Goal: Find specific page/section: Find specific page/section

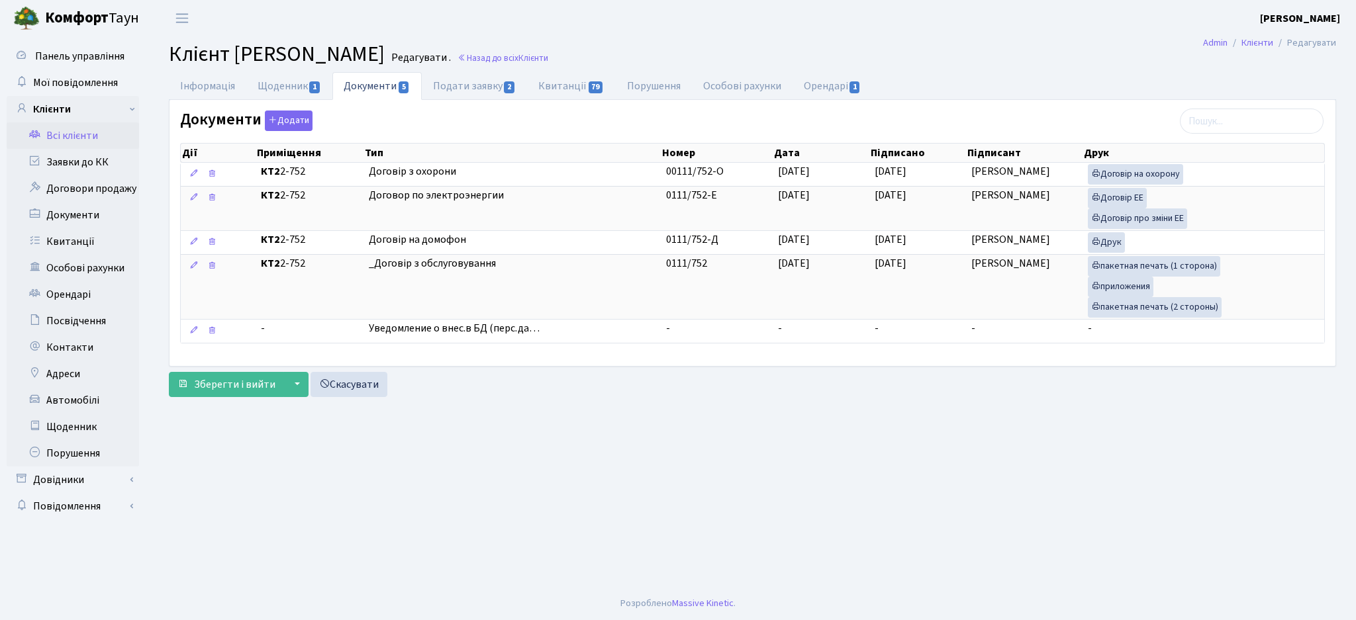
click at [71, 141] on link "Всі клієнти" at bounding box center [73, 135] width 132 height 26
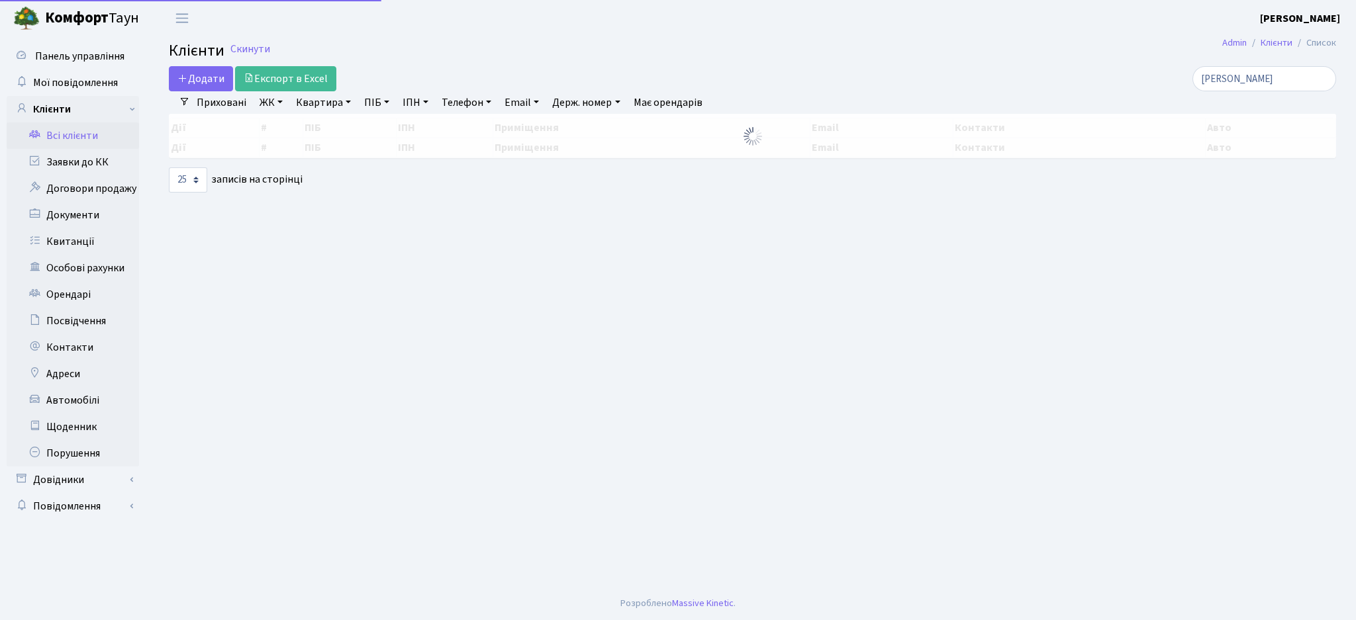
select select "25"
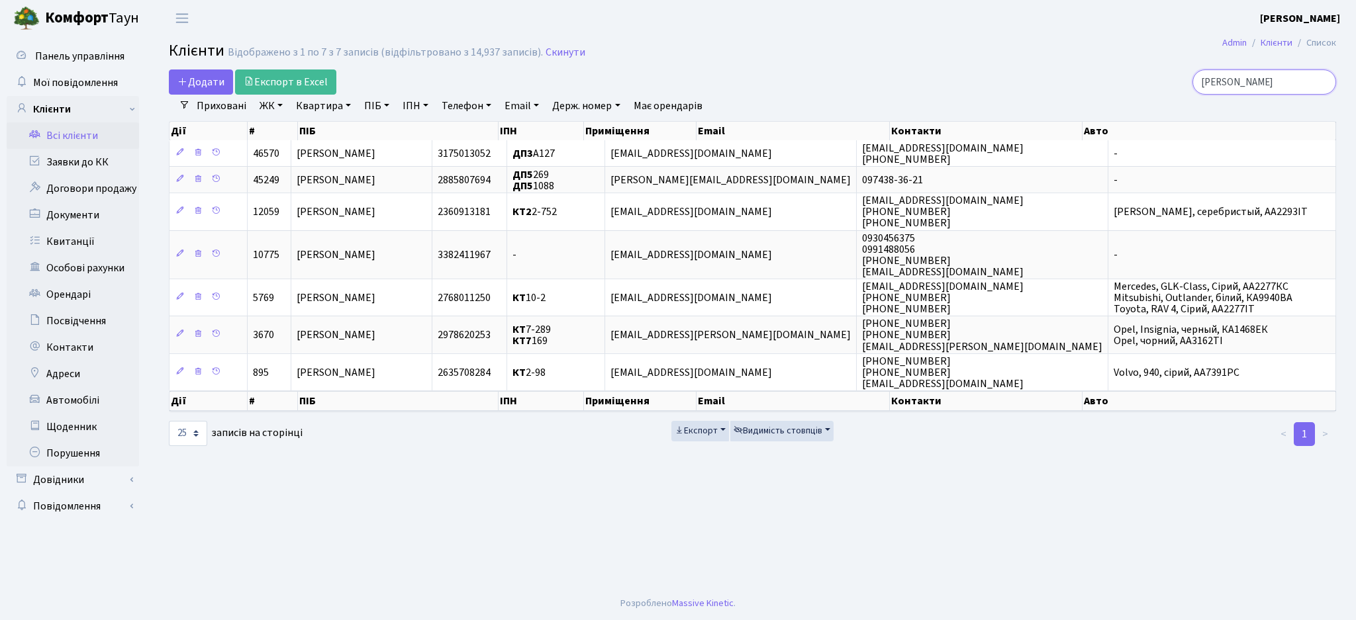
drag, startPoint x: 1271, startPoint y: 80, endPoint x: 1176, endPoint y: 86, distance: 95.5
click at [1176, 86] on div "[PERSON_NAME]" at bounding box center [1148, 81] width 376 height 25
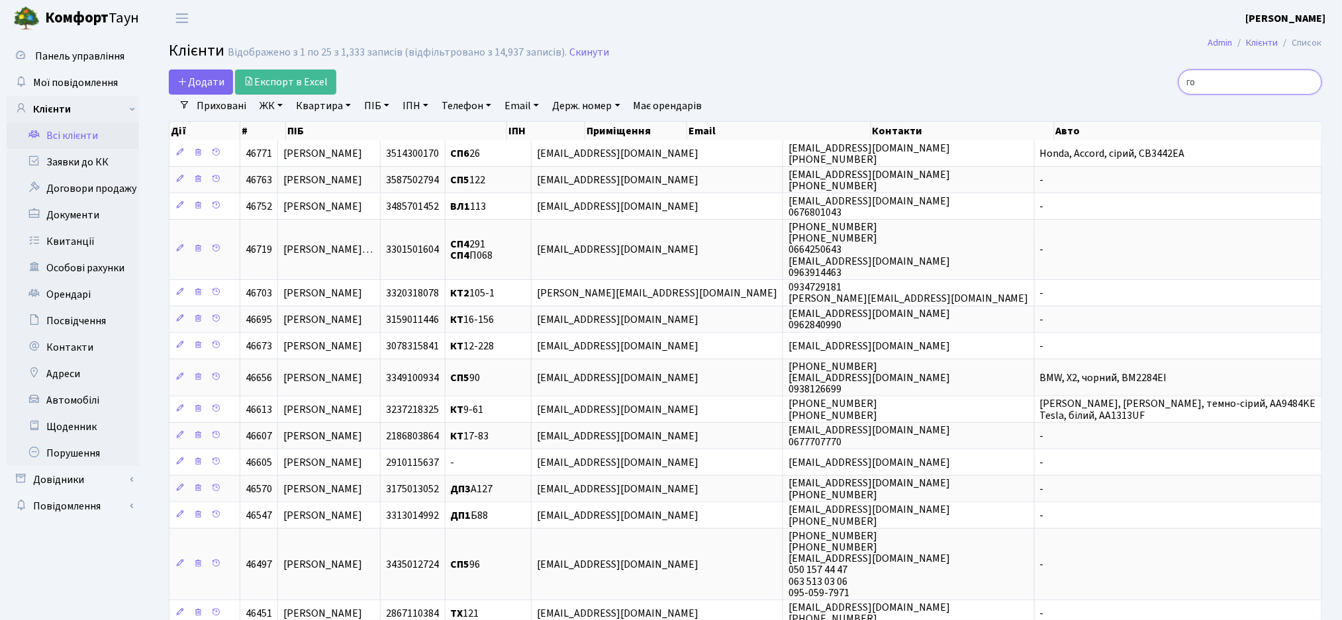
type input "г"
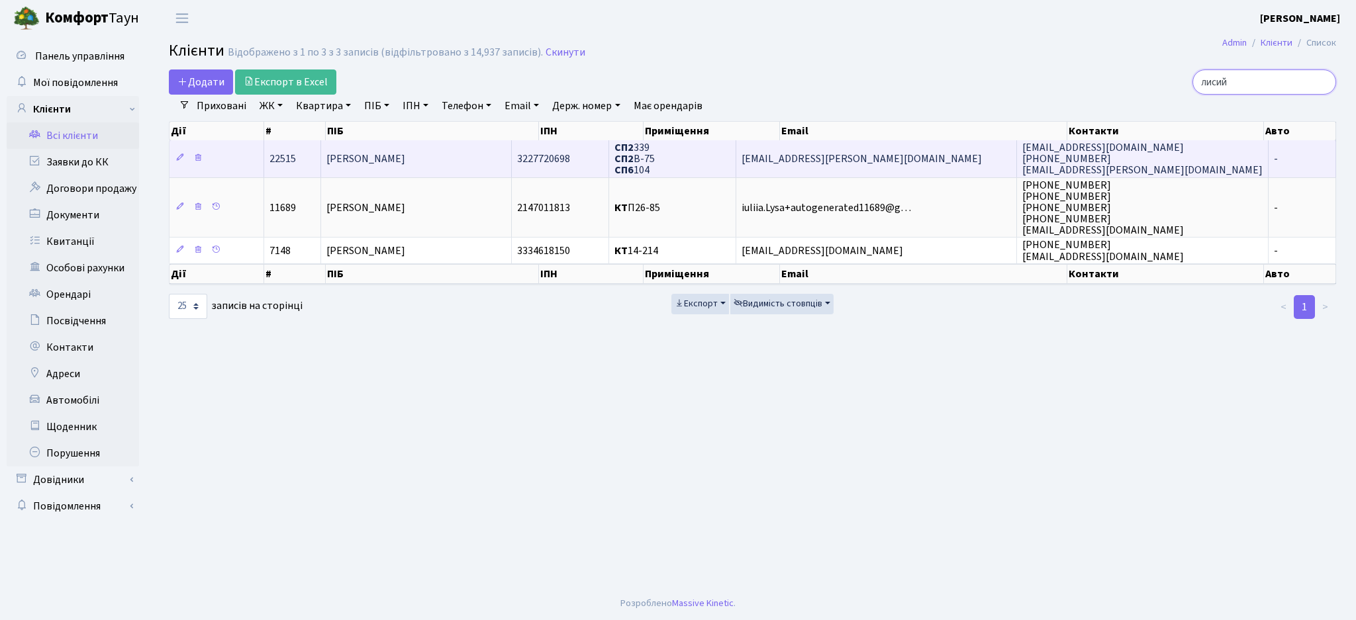
type input "лисий"
click at [856, 159] on span "[EMAIL_ADDRESS][PERSON_NAME][DOMAIN_NAME]" at bounding box center [861, 159] width 240 height 15
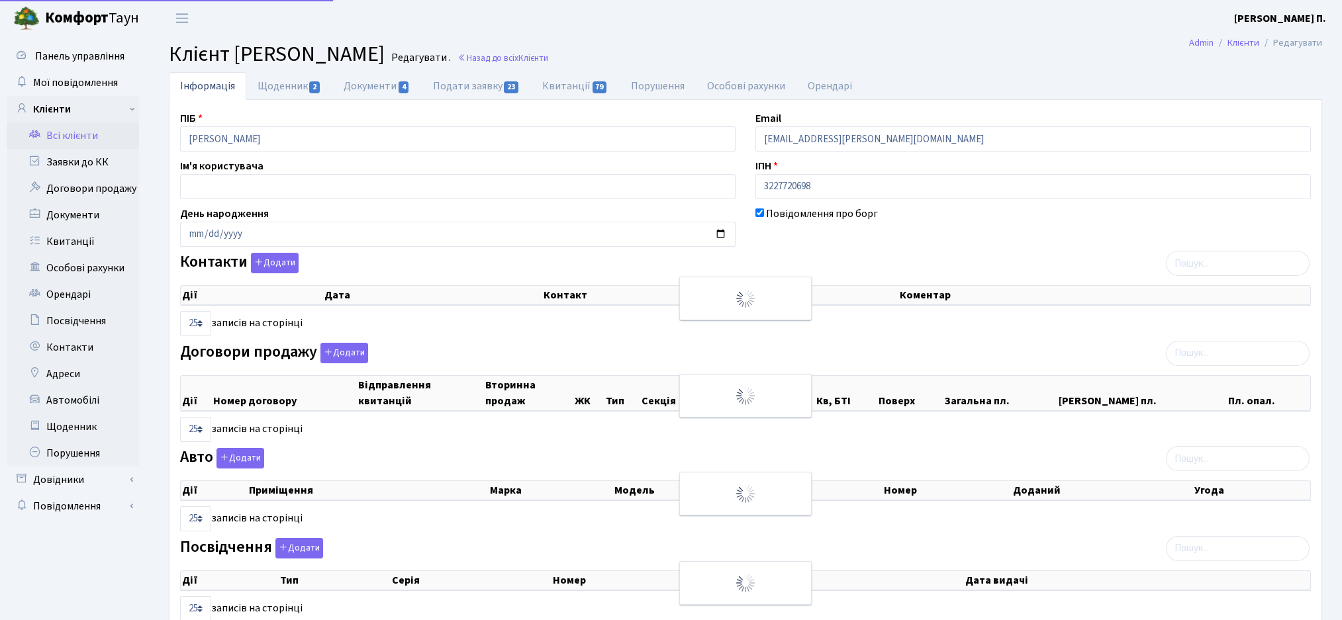
select select "25"
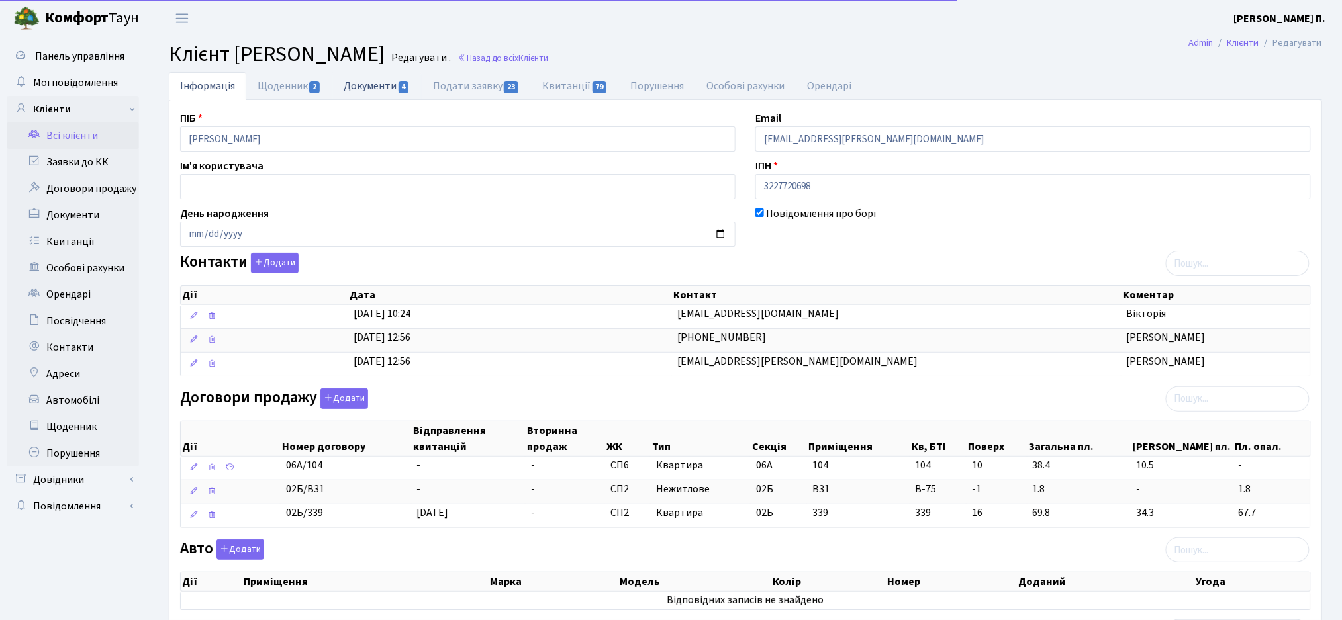
click at [357, 86] on link "Документи 4" at bounding box center [376, 85] width 89 height 27
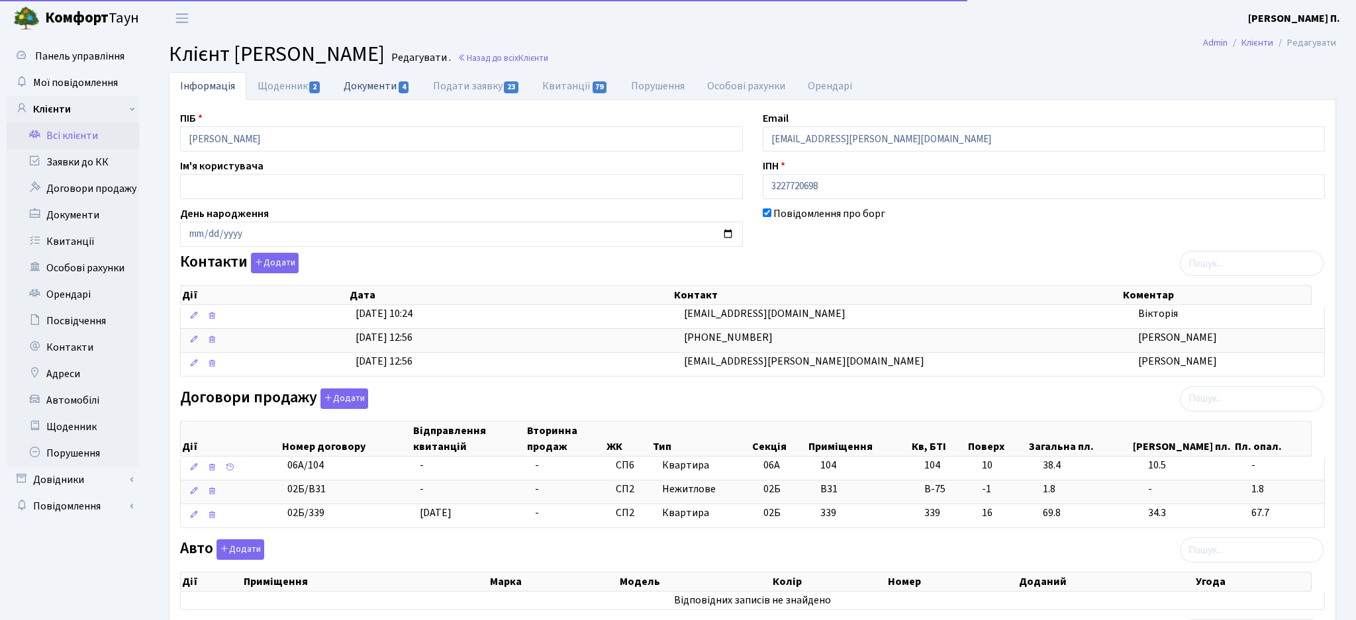
select select "25"
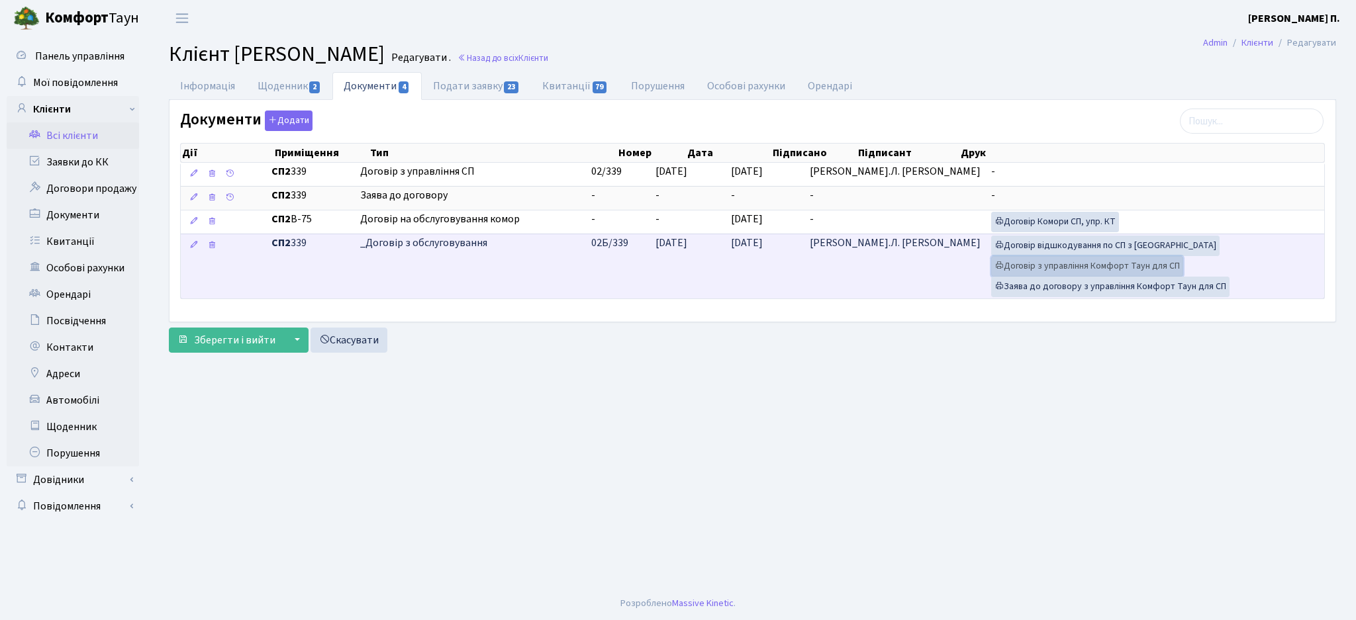
click at [1033, 268] on link "Договір з управління Комфорт Таун для СП" at bounding box center [1087, 266] width 192 height 21
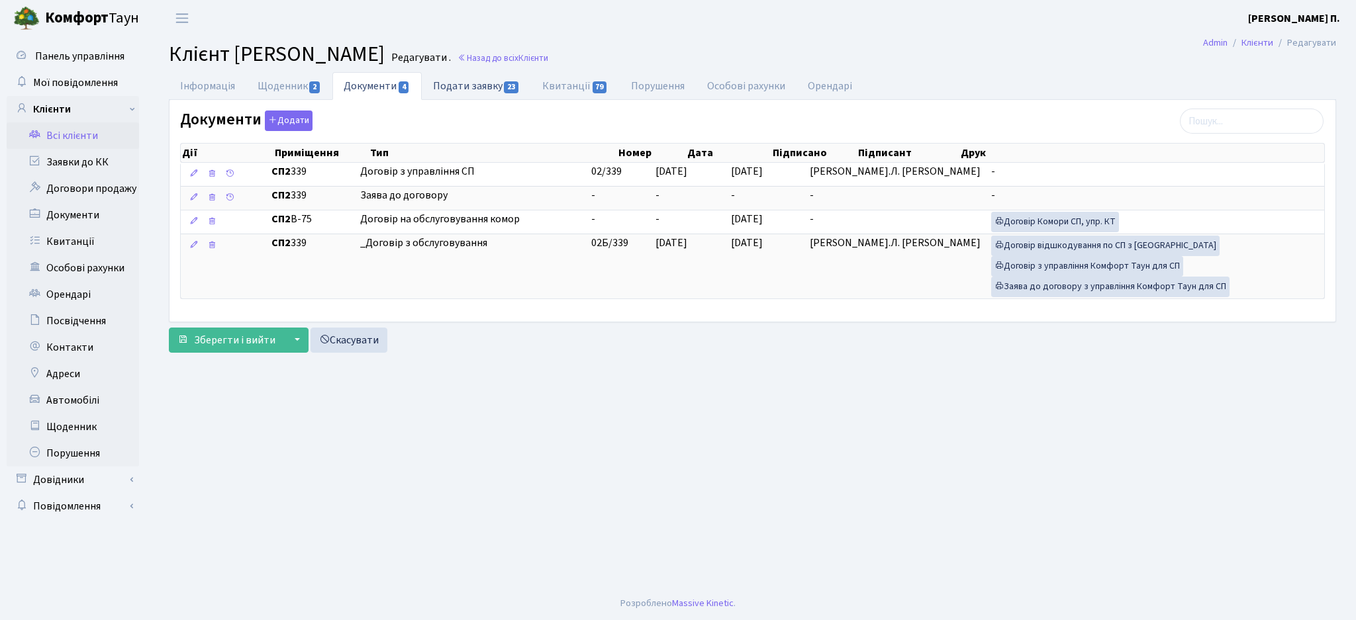
click at [451, 91] on link "Подати заявку 23" at bounding box center [476, 85] width 109 height 27
select select "25"
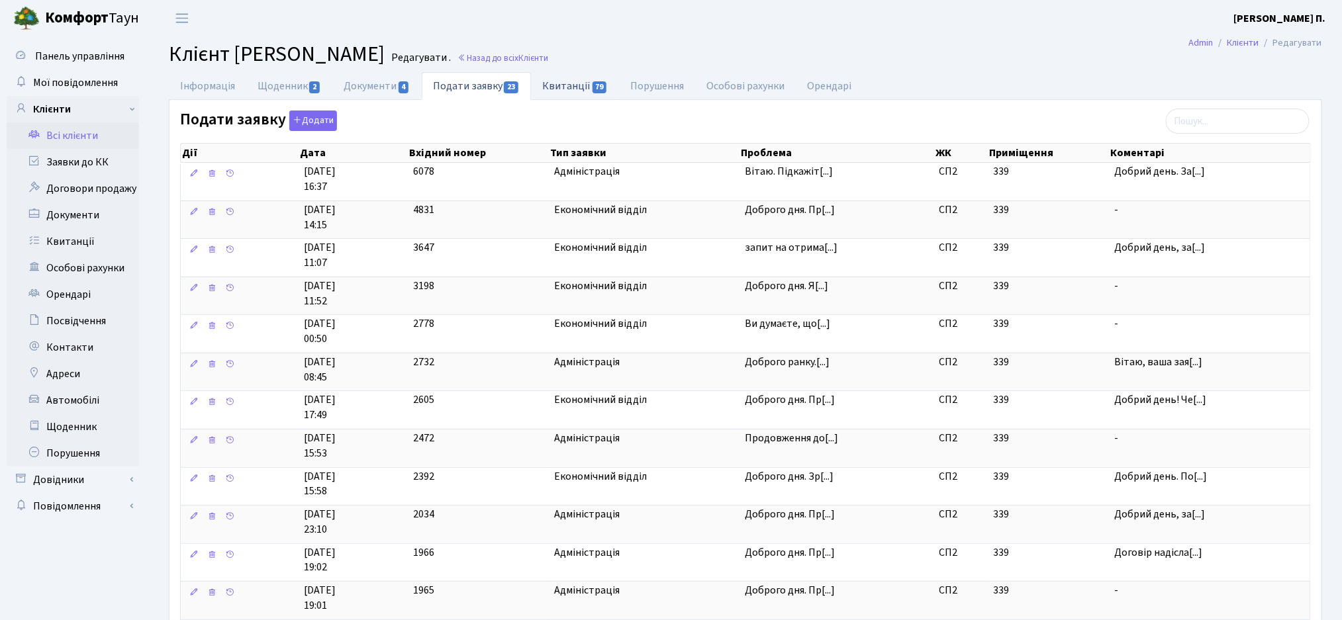
click at [573, 92] on link "Квитанції 79" at bounding box center [575, 85] width 88 height 27
select select "25"
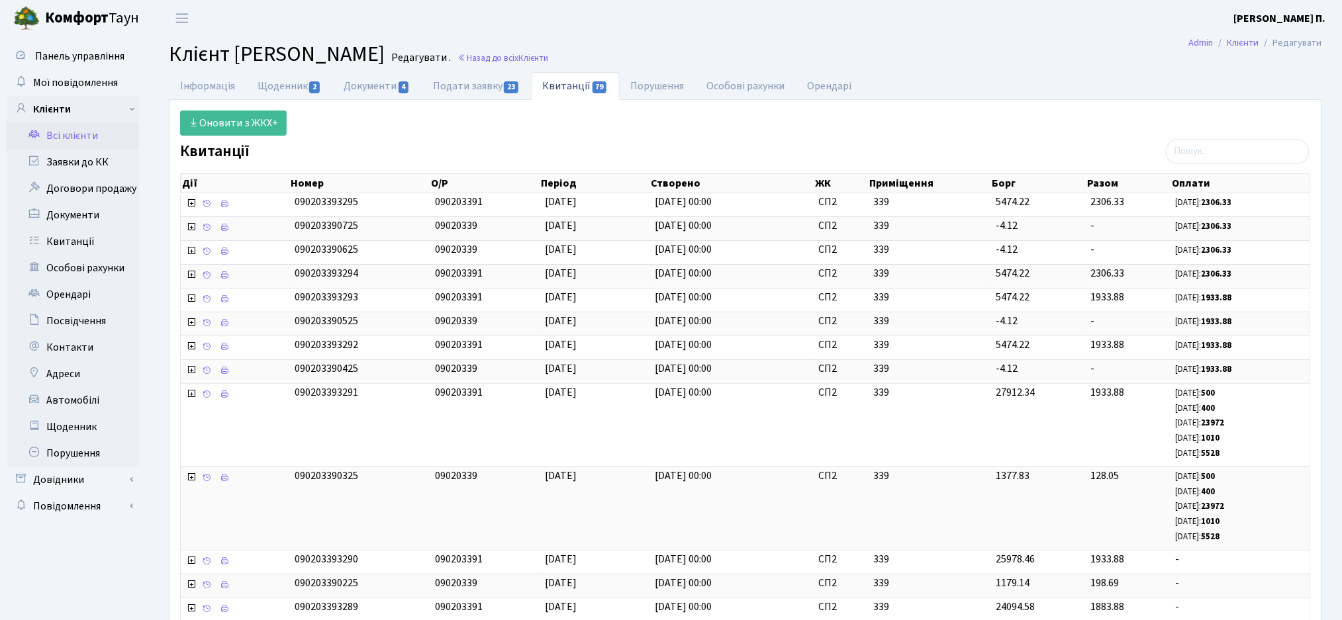
click at [85, 144] on link "Всі клієнти" at bounding box center [73, 135] width 132 height 26
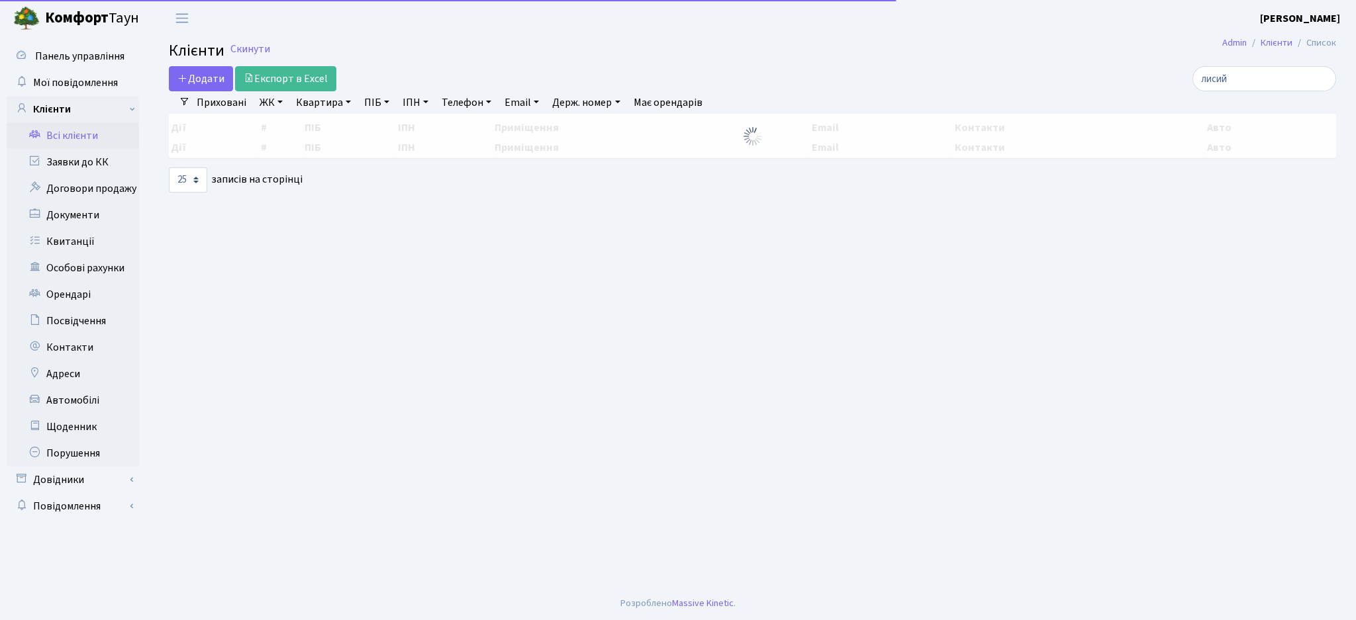
select select "25"
drag, startPoint x: 0, startPoint y: 0, endPoint x: 1148, endPoint y: 85, distance: 1151.6
click at [1149, 85] on div "лисий" at bounding box center [1148, 78] width 376 height 25
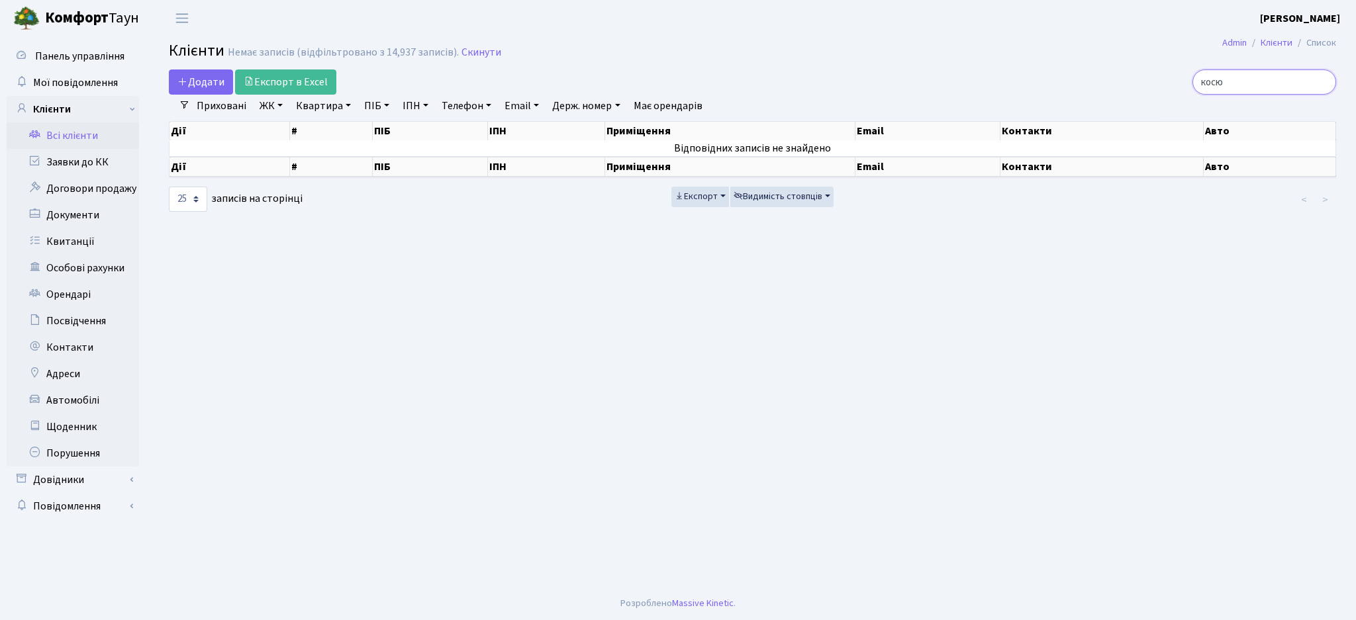
type input "косю"
